Goal: Obtain resource: Download file/media

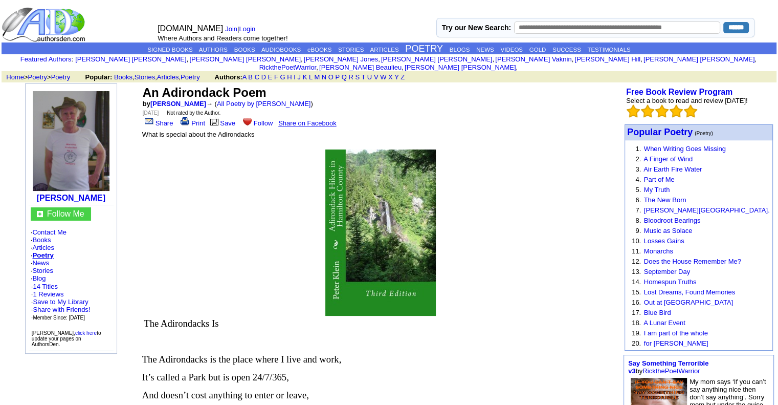
click at [225, 111] on td "An Adirondack Poem by Peter F Klein → ( All Poetry by Peter F Klein ) Saturday,…" at bounding box center [381, 106] width 481 height 46
click at [223, 119] on link "Save" at bounding box center [222, 123] width 27 height 8
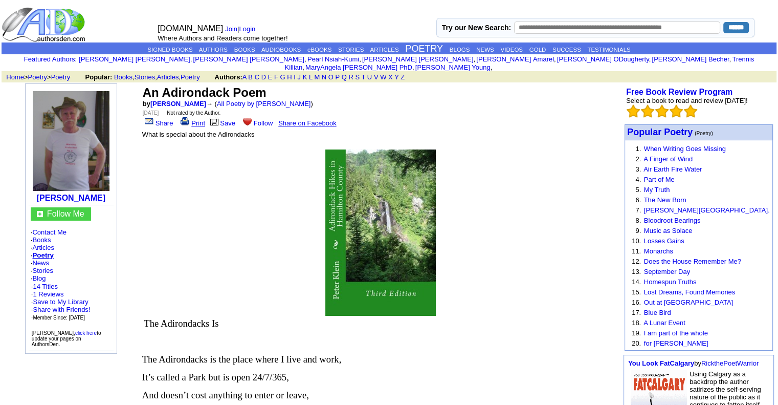
click at [193, 119] on link "Print" at bounding box center [192, 123] width 27 height 8
